Goal: Transaction & Acquisition: Purchase product/service

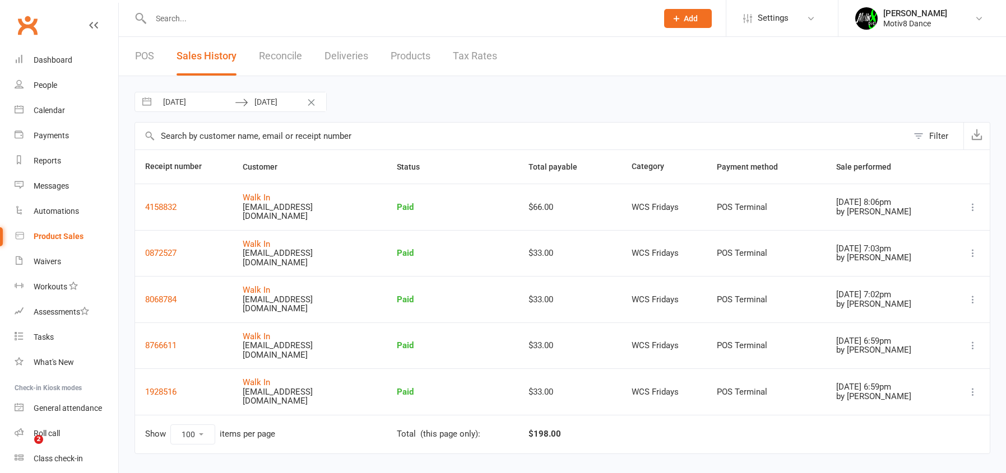
select select "100"
click at [55, 235] on div "Product Sales" at bounding box center [59, 236] width 50 height 9
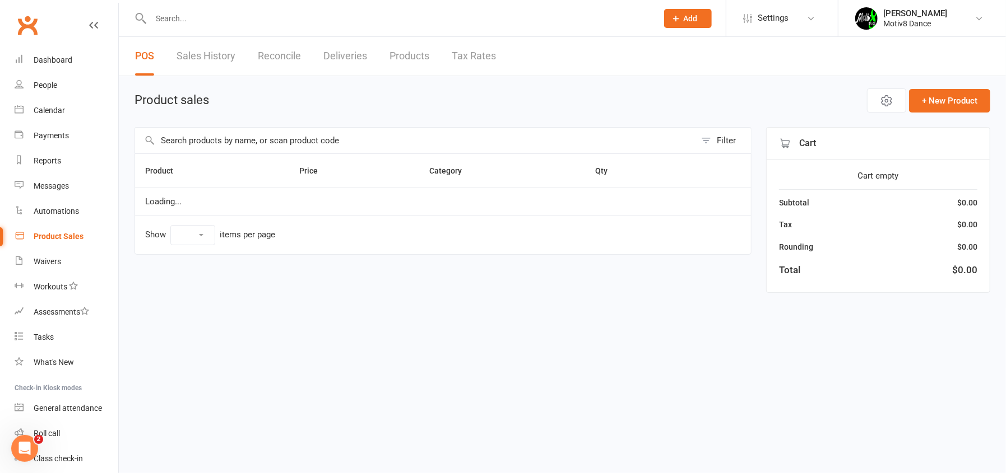
select select "10"
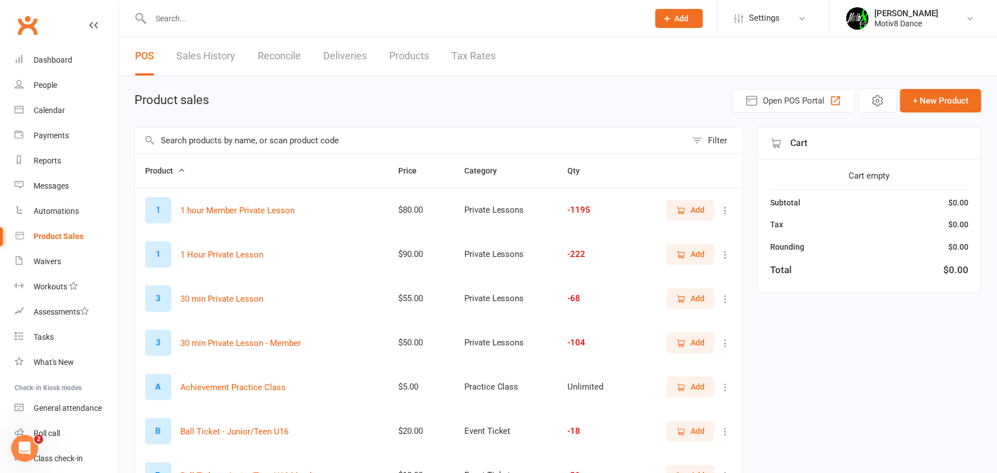
click at [258, 135] on input "text" at bounding box center [411, 141] width 552 height 26
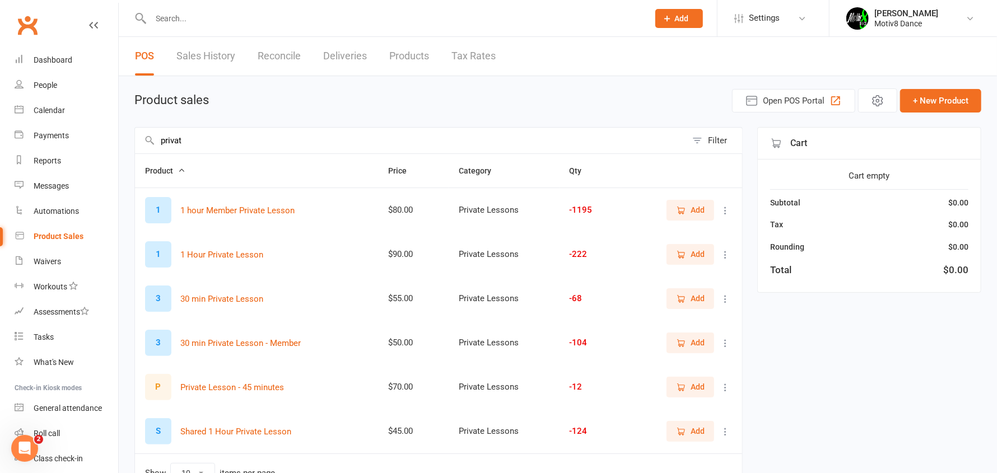
type input "privat"
click at [695, 254] on span "Add" at bounding box center [698, 254] width 14 height 12
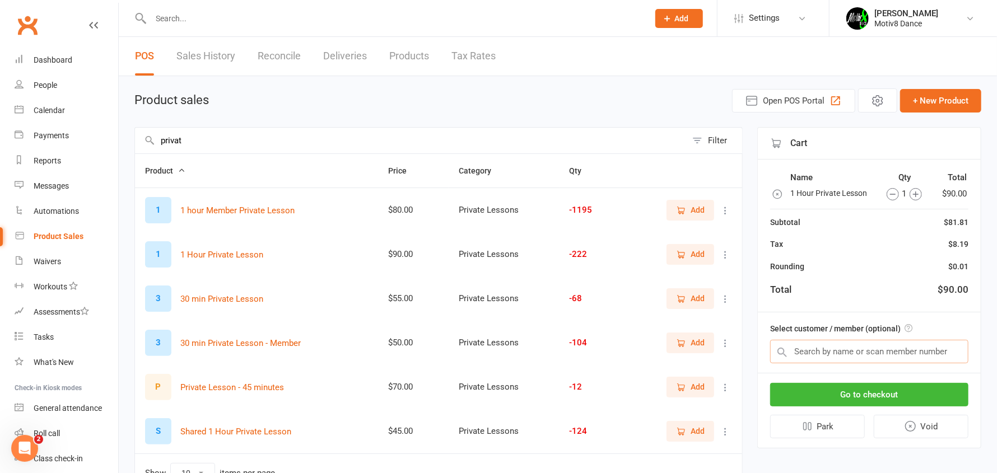
click at [816, 350] on input "text" at bounding box center [869, 352] width 198 height 24
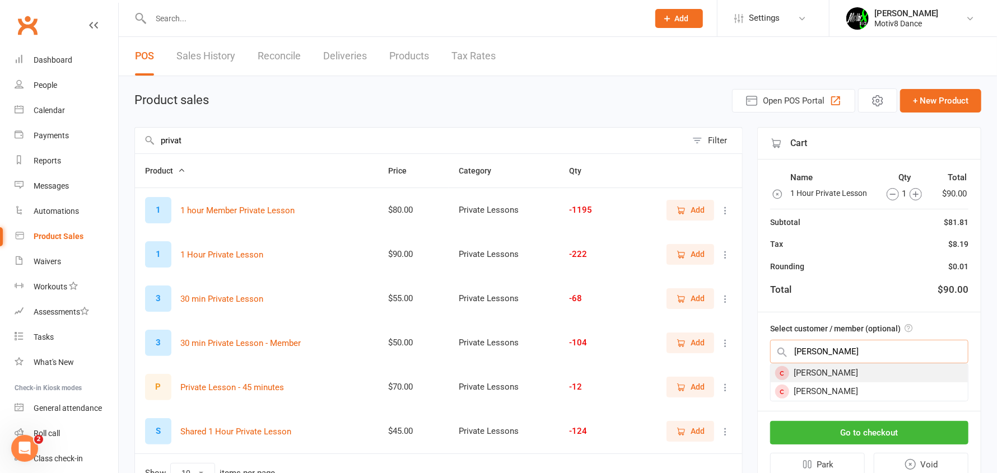
type input "[PERSON_NAME]"
click at [819, 371] on div "[PERSON_NAME]" at bounding box center [869, 373] width 197 height 18
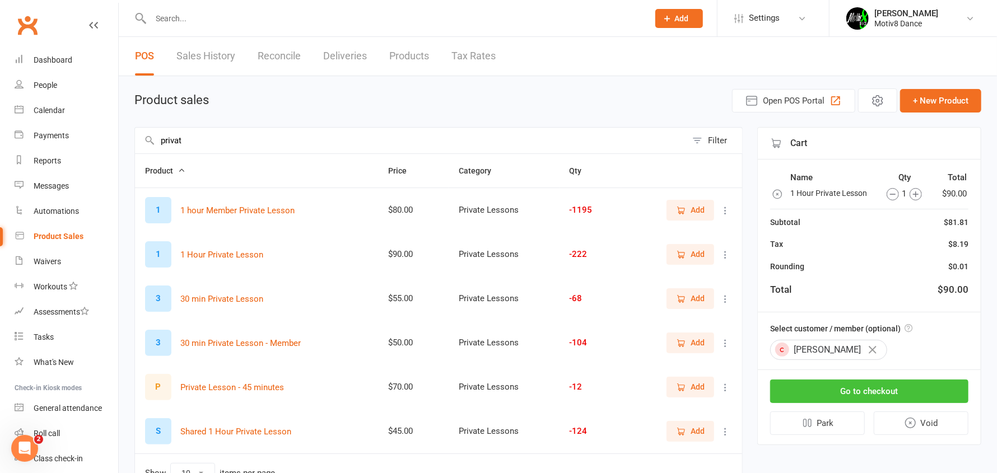
click at [835, 394] on button "Go to checkout" at bounding box center [869, 392] width 198 height 24
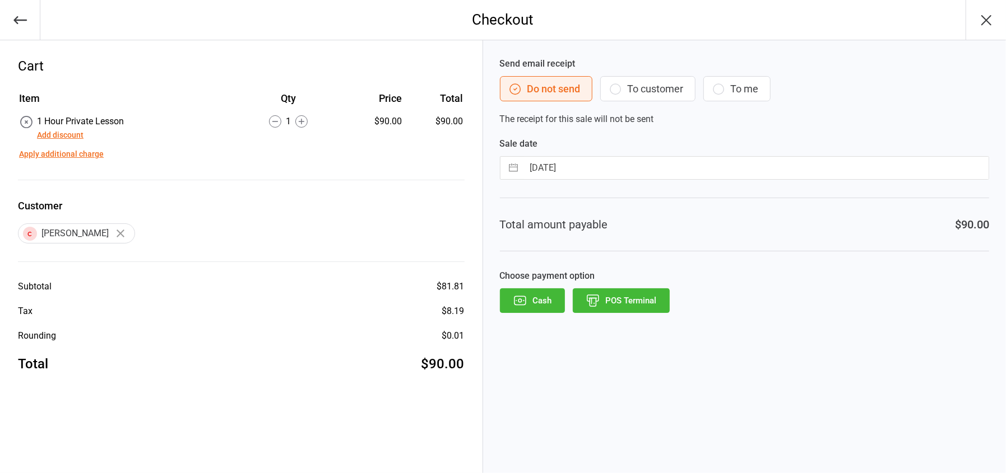
click at [722, 86] on icon "button" at bounding box center [718, 88] width 13 height 13
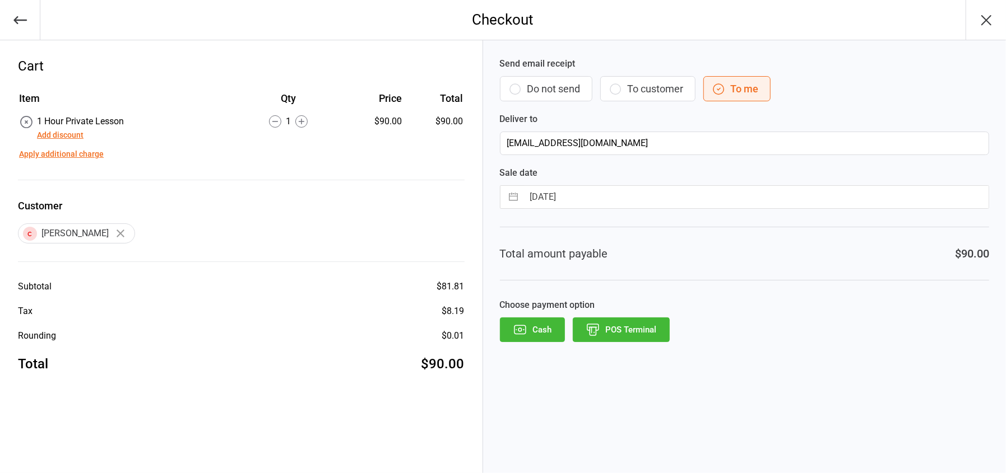
click at [657, 87] on button "To customer" at bounding box center [647, 88] width 95 height 25
type input "[EMAIL_ADDRESS][DOMAIN_NAME]"
click at [512, 142] on input "[EMAIL_ADDRESS][DOMAIN_NAME]" at bounding box center [744, 144] width 489 height 24
click at [633, 332] on button "POS Terminal" at bounding box center [621, 330] width 97 height 25
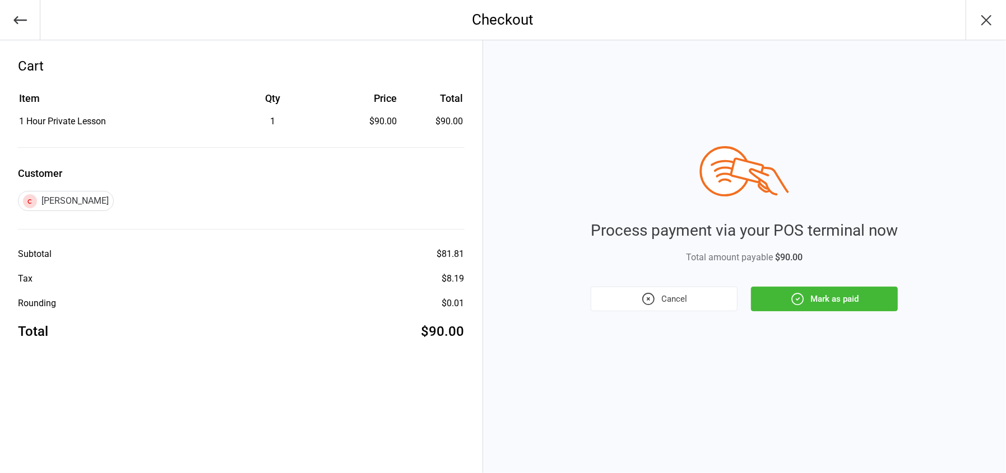
click at [792, 307] on button "Mark as paid" at bounding box center [824, 299] width 147 height 25
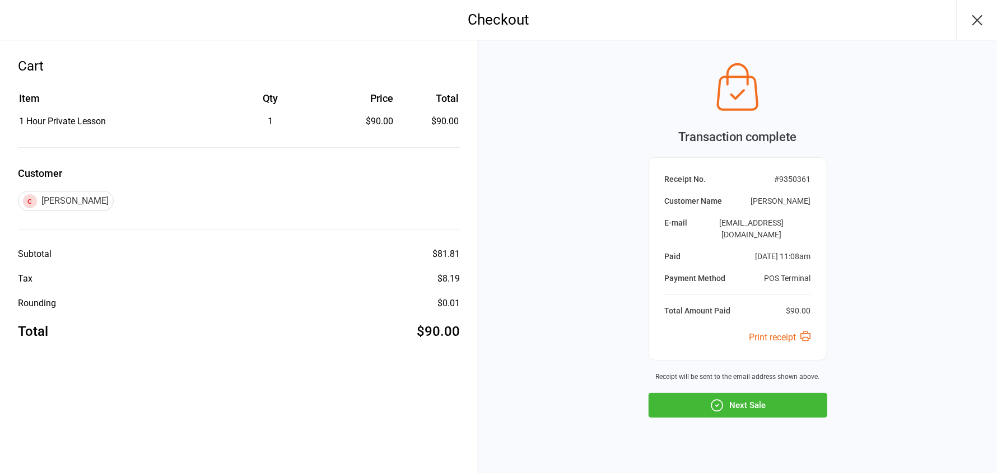
click at [788, 332] on link "Print receipt" at bounding box center [781, 337] width 62 height 11
click at [749, 394] on button "Next Sale" at bounding box center [738, 405] width 179 height 25
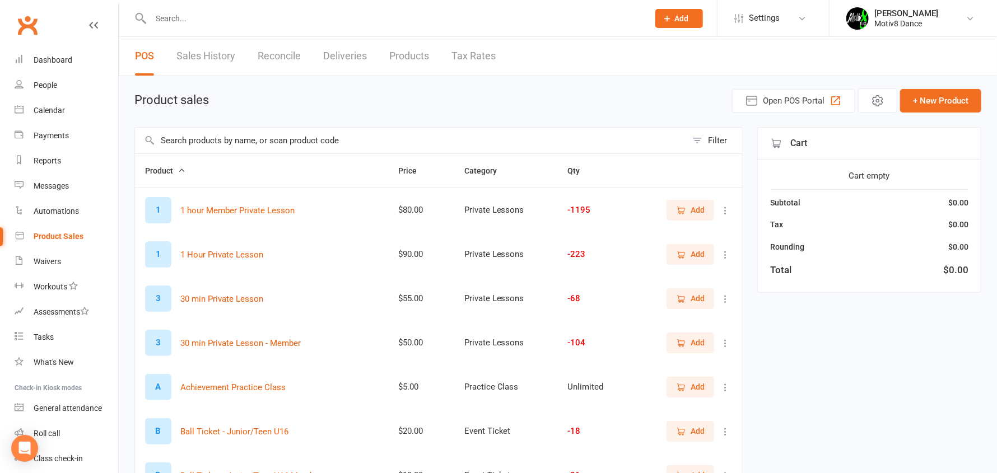
drag, startPoint x: 202, startPoint y: 11, endPoint x: 240, endPoint y: 2, distance: 39.0
click at [202, 11] on input "text" at bounding box center [394, 19] width 494 height 16
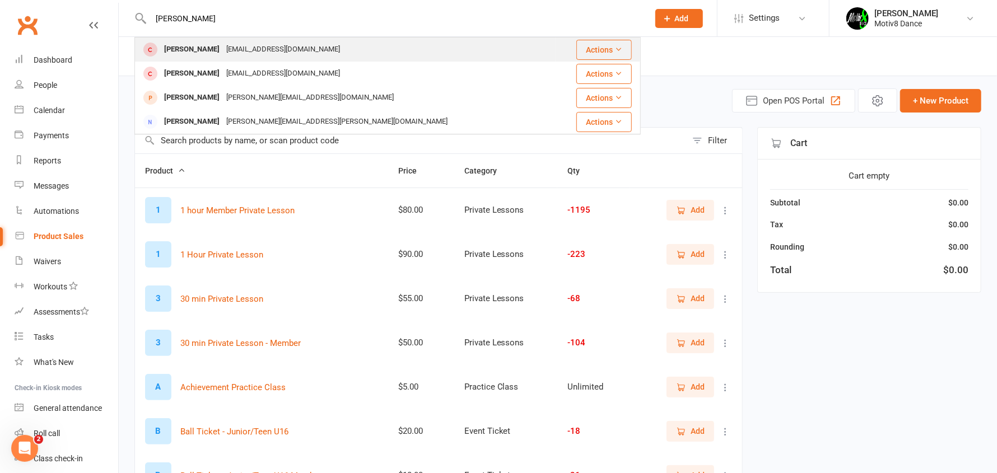
type input "sean law"
click at [223, 50] on div "Seanlawrence200@hotmail.com" at bounding box center [283, 49] width 120 height 16
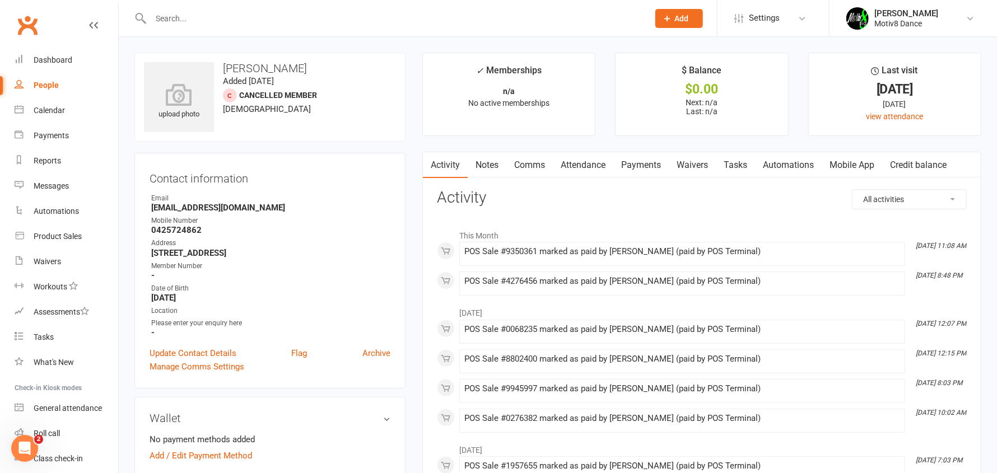
click at [632, 164] on link "Payments" at bounding box center [641, 165] width 55 height 26
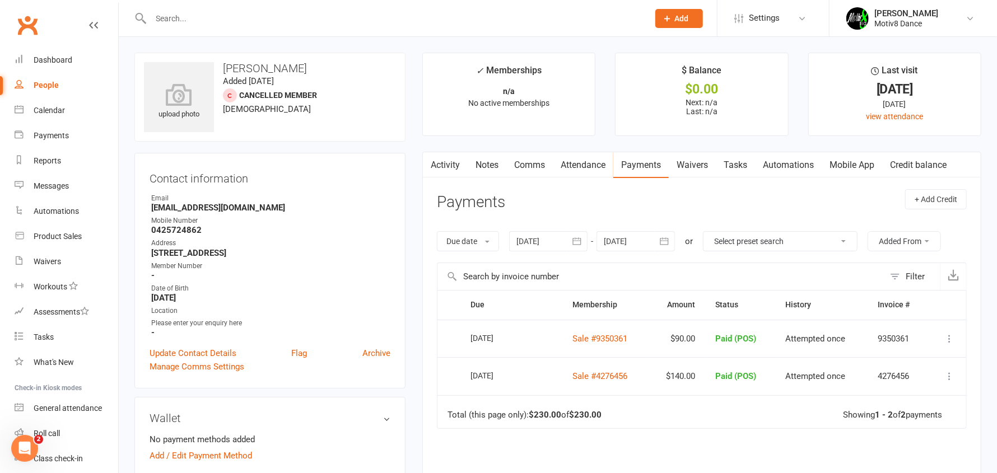
click at [578, 241] on icon "button" at bounding box center [577, 241] width 11 height 11
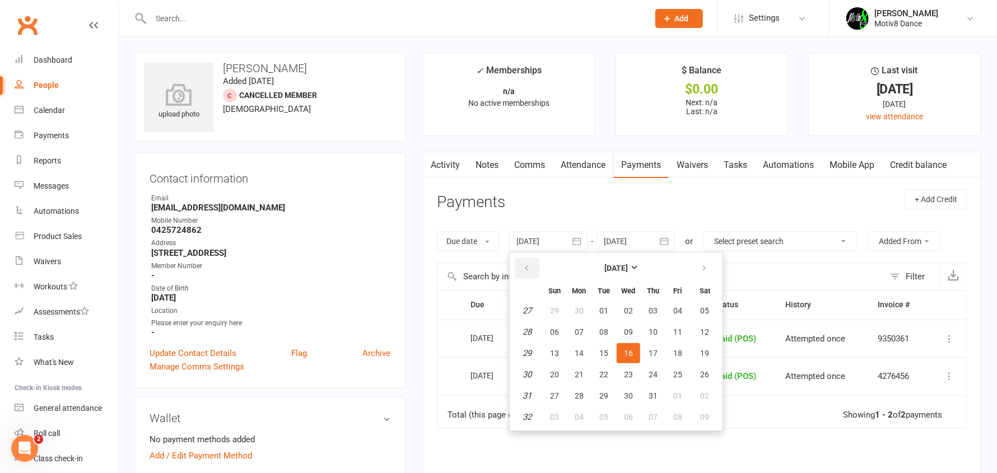
click at [528, 265] on icon "button" at bounding box center [527, 268] width 8 height 9
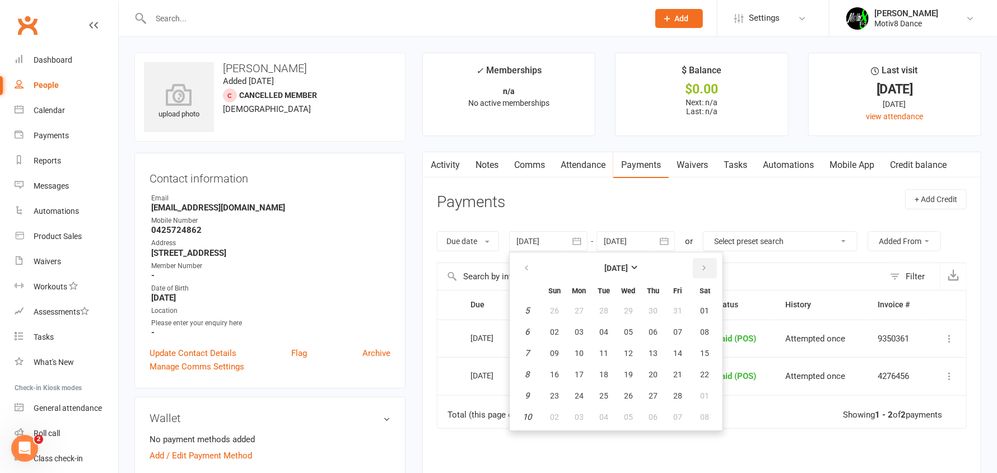
click at [707, 267] on icon "button" at bounding box center [704, 268] width 8 height 9
click at [657, 309] on span "01" at bounding box center [653, 311] width 9 height 9
type input "01 May 2025"
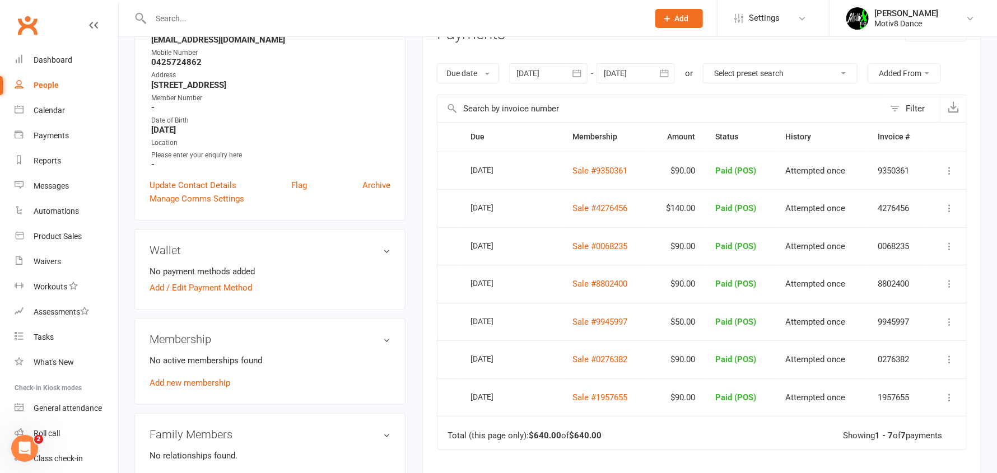
scroll to position [168, 0]
click at [951, 393] on icon at bounding box center [949, 397] width 11 height 11
click at [276, 18] on input "text" at bounding box center [394, 19] width 494 height 16
